Goal: Feedback & Contribution: Submit feedback/report problem

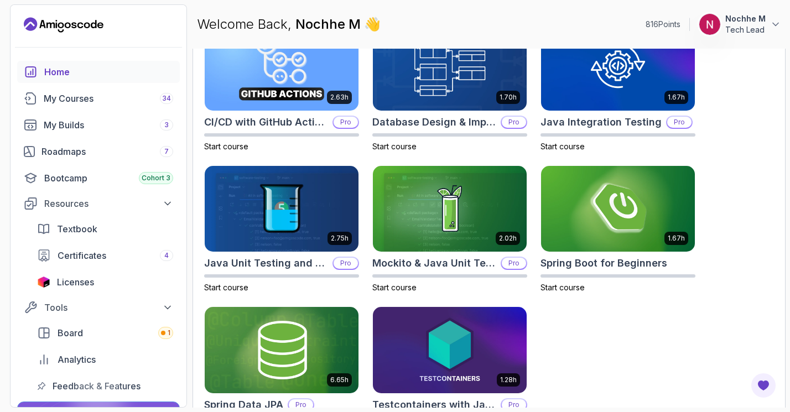
scroll to position [370, 0]
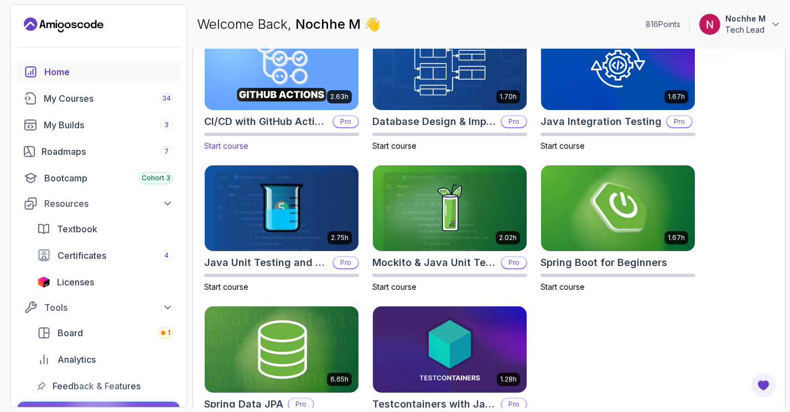
click at [282, 110] on div "2.63h" at bounding box center [281, 66] width 155 height 87
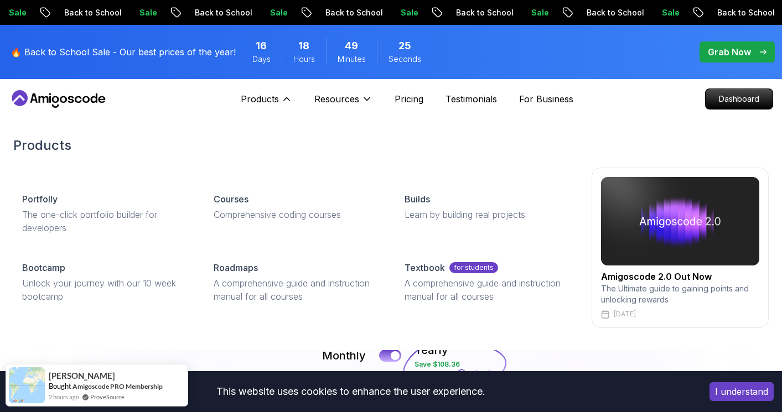
click at [639, 276] on h2 "Amigoscode 2.0 Out Now" at bounding box center [680, 276] width 158 height 13
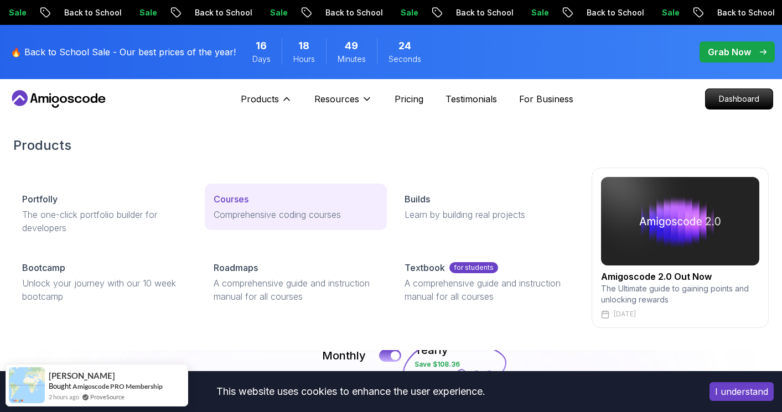
click at [250, 205] on div "Courses" at bounding box center [296, 199] width 165 height 13
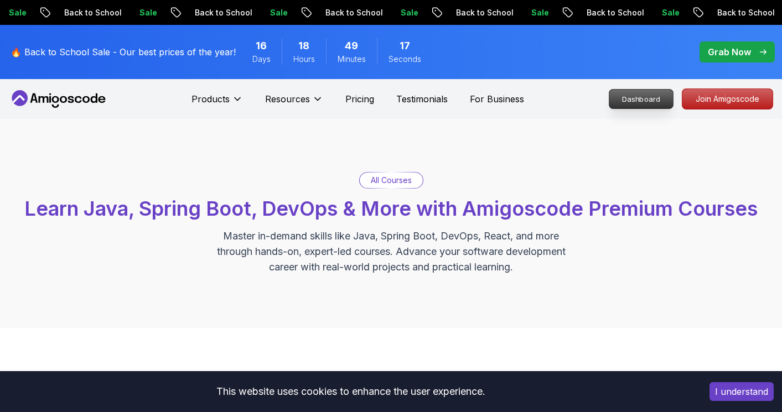
click at [646, 96] on p "Dashboard" at bounding box center [641, 99] width 64 height 19
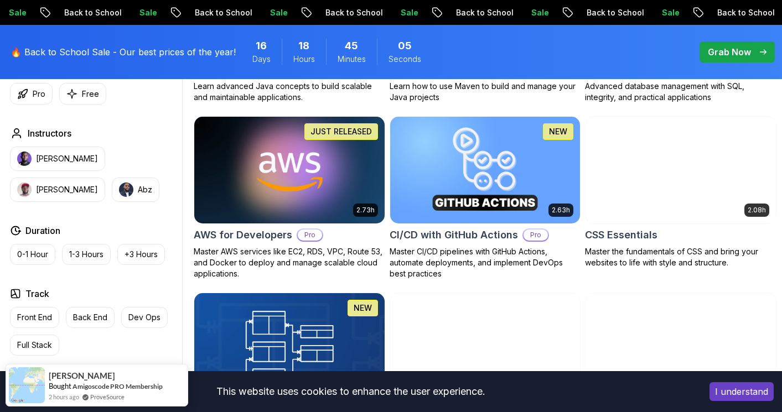
scroll to position [778, 0]
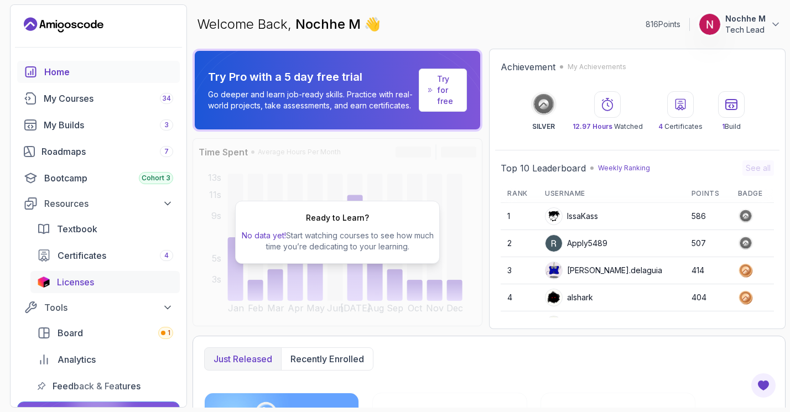
scroll to position [116, 0]
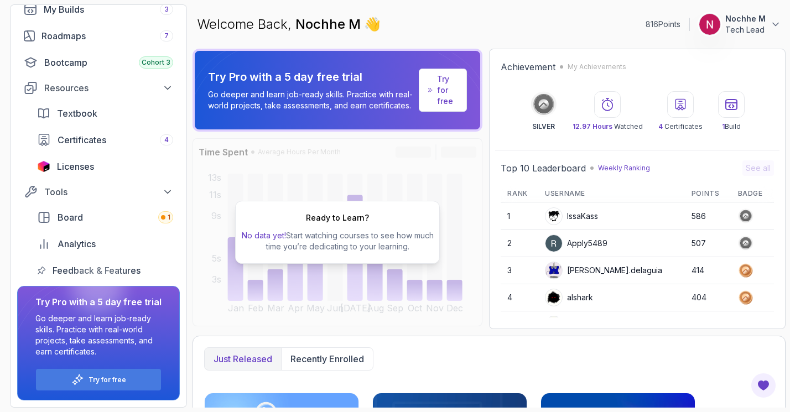
click at [92, 269] on div at bounding box center [97, 286] width 53 height 53
click at [143, 272] on div "Feedback & Features" at bounding box center [113, 270] width 121 height 13
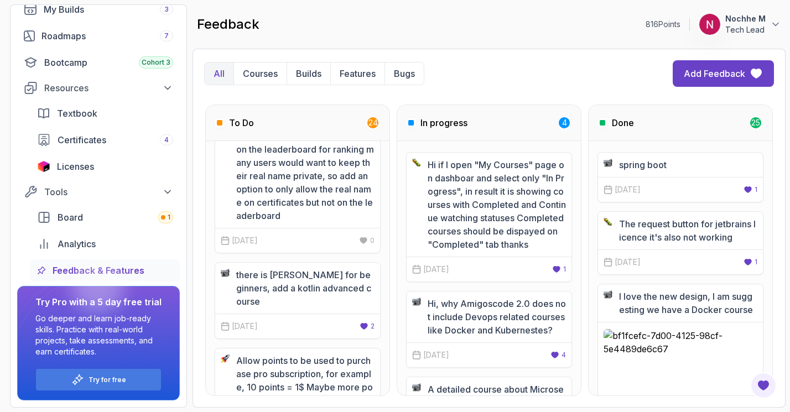
scroll to position [812, 0]
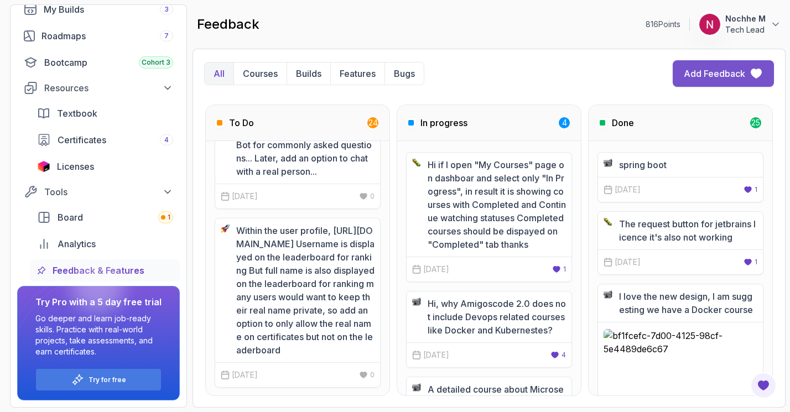
click at [716, 61] on button "Add Feedback" at bounding box center [723, 73] width 101 height 27
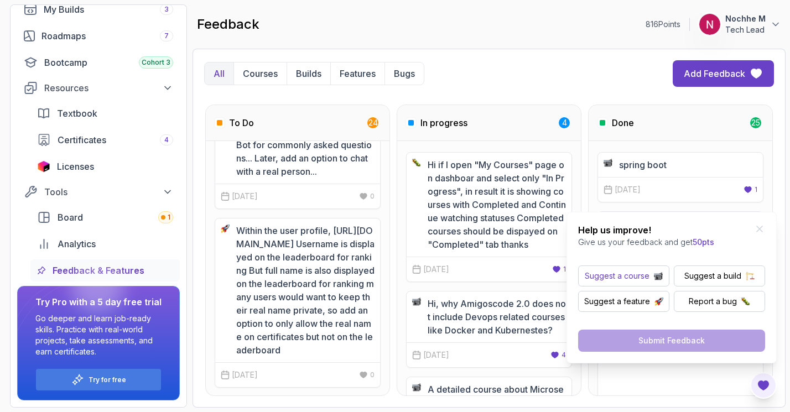
click at [635, 276] on p "Suggest a course" at bounding box center [617, 276] width 65 height 11
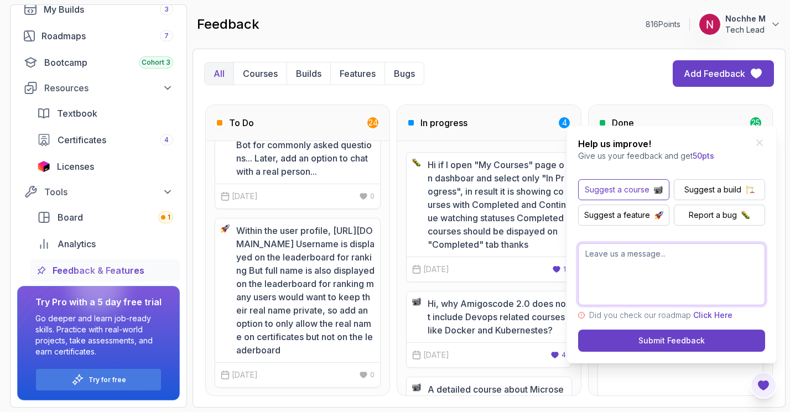
click at [627, 258] on textarea at bounding box center [671, 275] width 187 height 62
click at [759, 254] on textarea "Possible d'avoir des cours sur les microservice" at bounding box center [671, 275] width 187 height 62
type textarea "Possible d'avoir des cours sur les microservices"
paste textarea "Is it possible to have classes on microservices?"
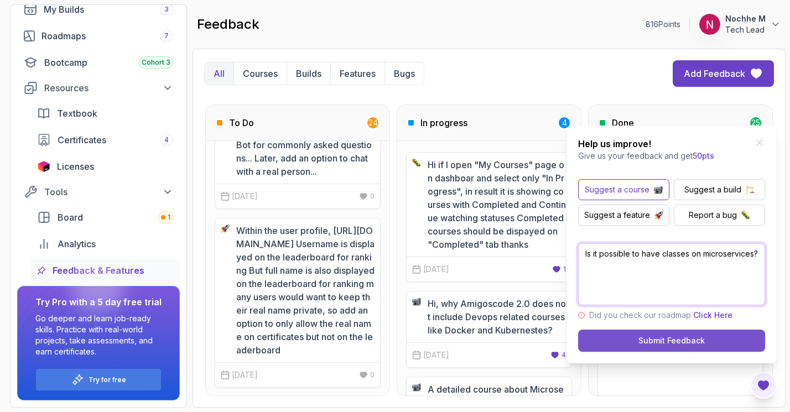
type textarea "Is it possible to have classes on microservices?"
click at [661, 343] on div "Submit Feedback" at bounding box center [672, 340] width 66 height 11
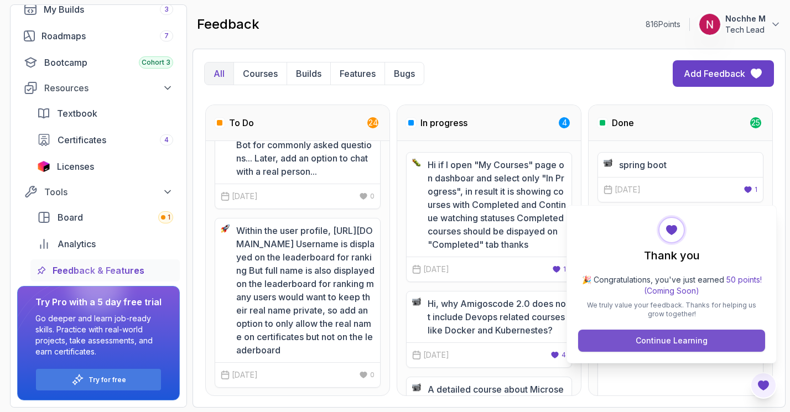
click at [669, 339] on div "Continue Learning" at bounding box center [672, 340] width 72 height 11
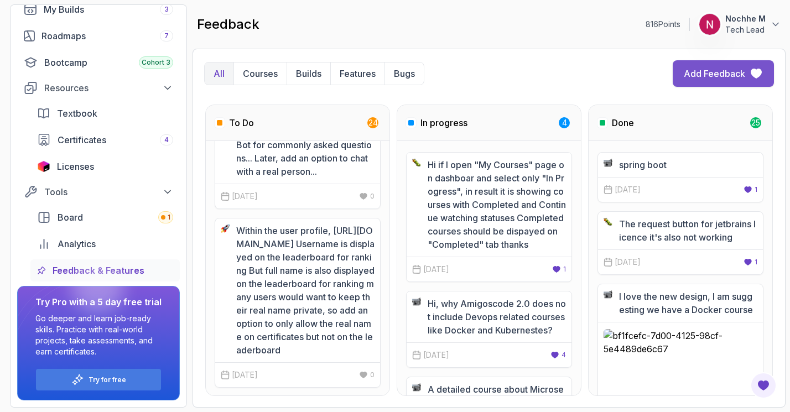
click at [721, 74] on div "Add Feedback" at bounding box center [714, 73] width 61 height 13
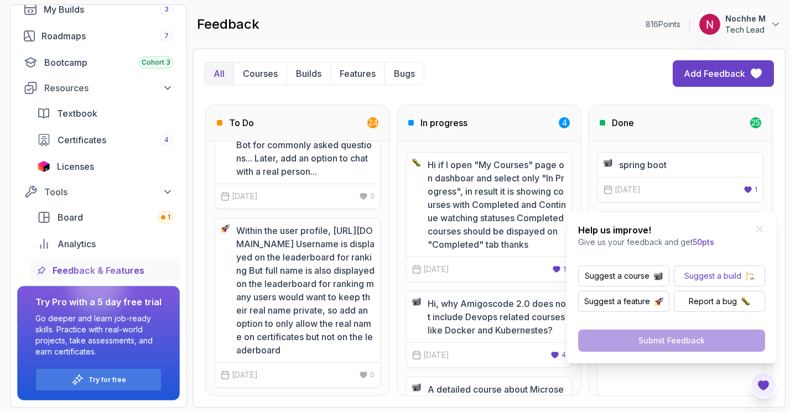
click at [700, 272] on p "Suggest a build" at bounding box center [713, 276] width 57 height 11
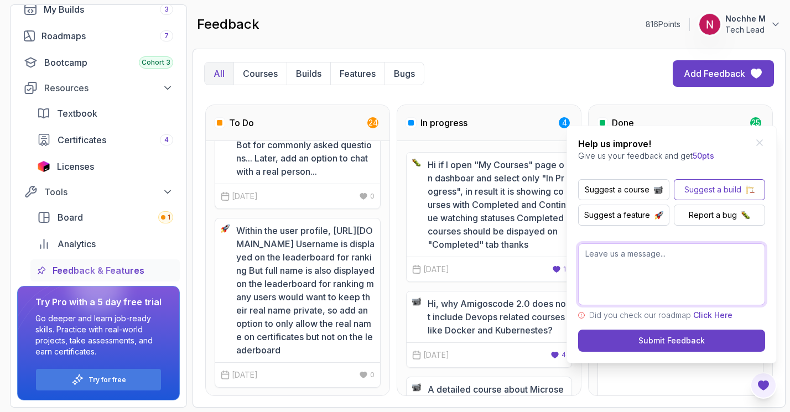
click at [635, 268] on textarea at bounding box center [671, 275] width 187 height 62
click at [624, 263] on textarea at bounding box center [671, 275] width 187 height 62
paste textarea "Is it possible to have a build for a specific business project (professione) fr…"
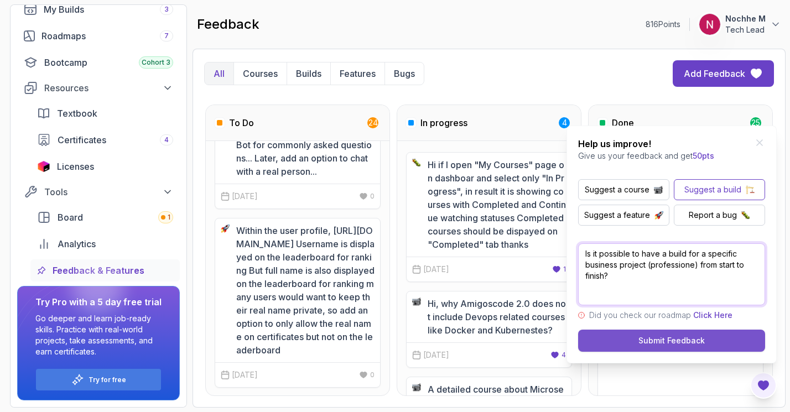
type textarea "Is it possible to have a build for a specific business project (professione) fr…"
click at [670, 337] on div "Submit Feedback" at bounding box center [672, 340] width 66 height 11
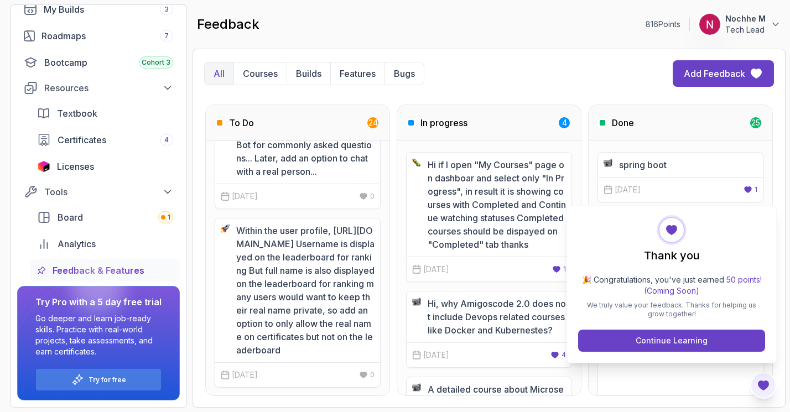
click at [670, 337] on div "Continue Learning" at bounding box center [672, 340] width 72 height 11
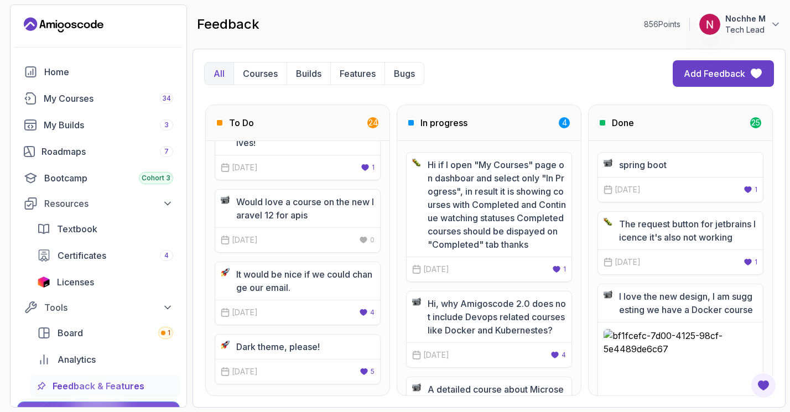
scroll to position [2946, 0]
click at [309, 74] on p "Builds" at bounding box center [308, 73] width 25 height 13
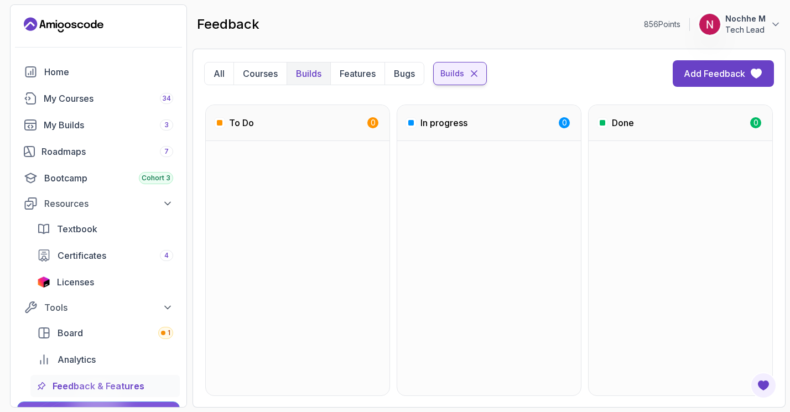
click at [469, 74] on icon at bounding box center [474, 73] width 11 height 11
click at [450, 75] on icon at bounding box center [451, 74] width 6 height 6
click at [90, 129] on div "My Builds 3" at bounding box center [108, 124] width 129 height 13
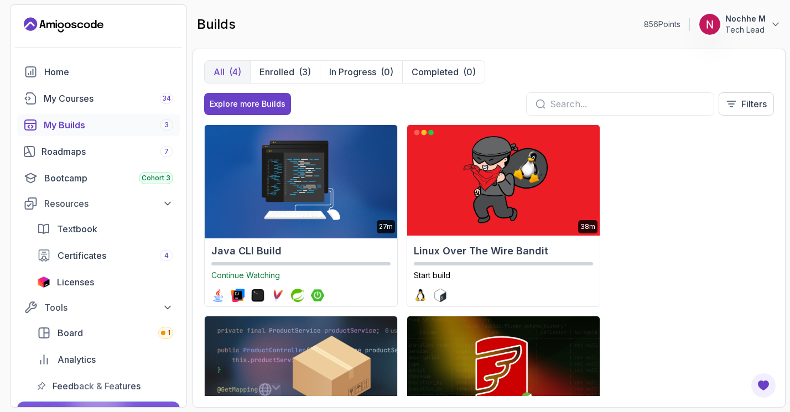
click at [252, 247] on h2 "Java CLI Build" at bounding box center [300, 251] width 179 height 15
